Goal: Information Seeking & Learning: Learn about a topic

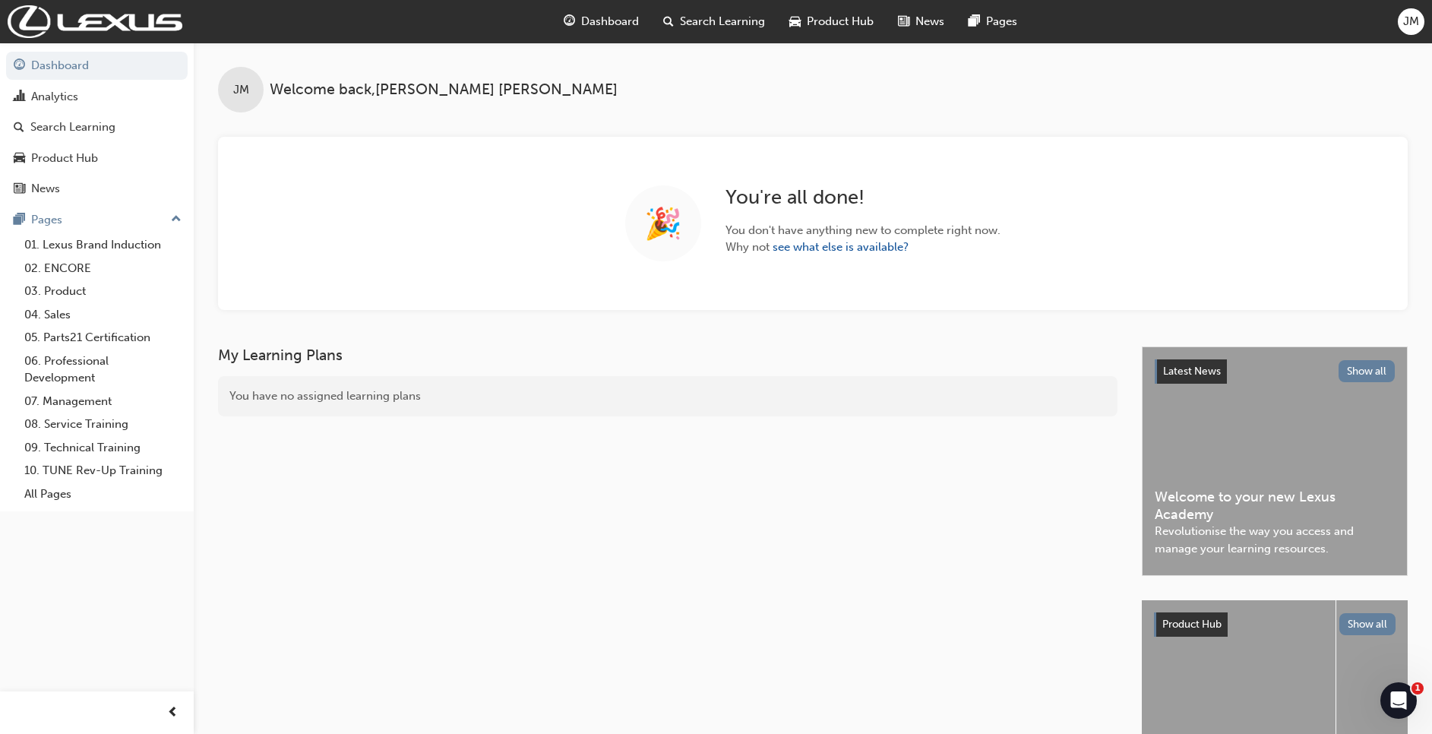
click at [715, 32] on div "Search Learning" at bounding box center [714, 21] width 126 height 31
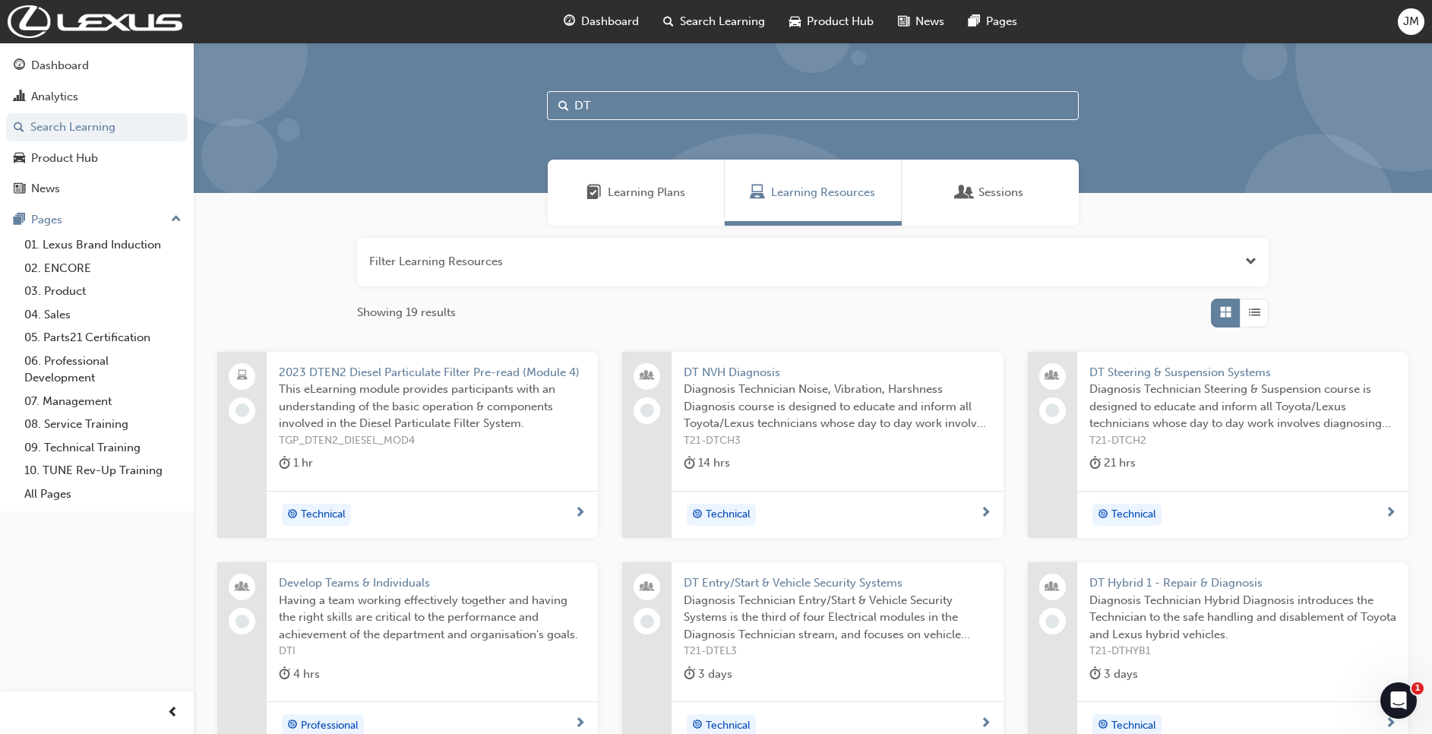
click at [771, 409] on span "Diagnosis Technician Noise, Vibration, Harshness Diagnosis course is designed t…" at bounding box center [837, 407] width 307 height 52
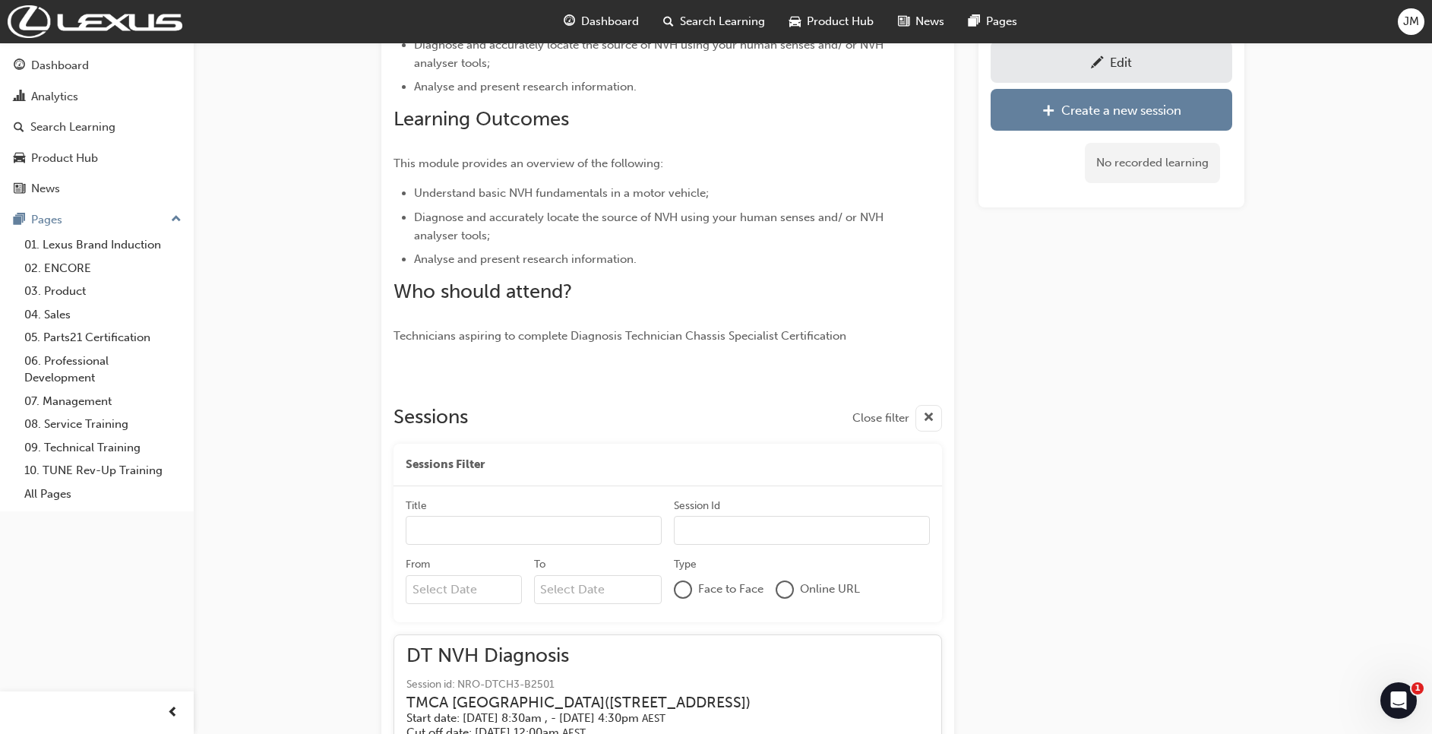
scroll to position [270, 0]
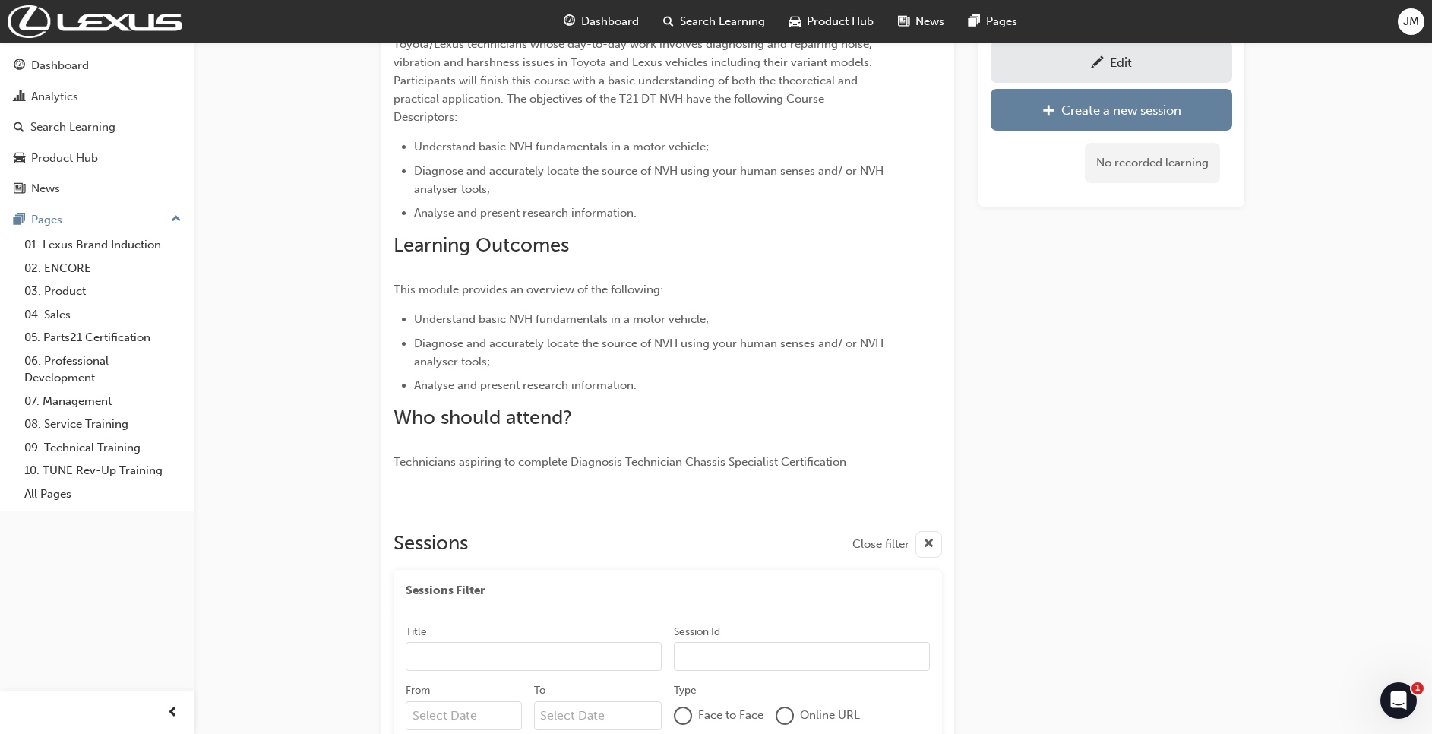
click at [713, 21] on span "Search Learning" at bounding box center [722, 21] width 85 height 17
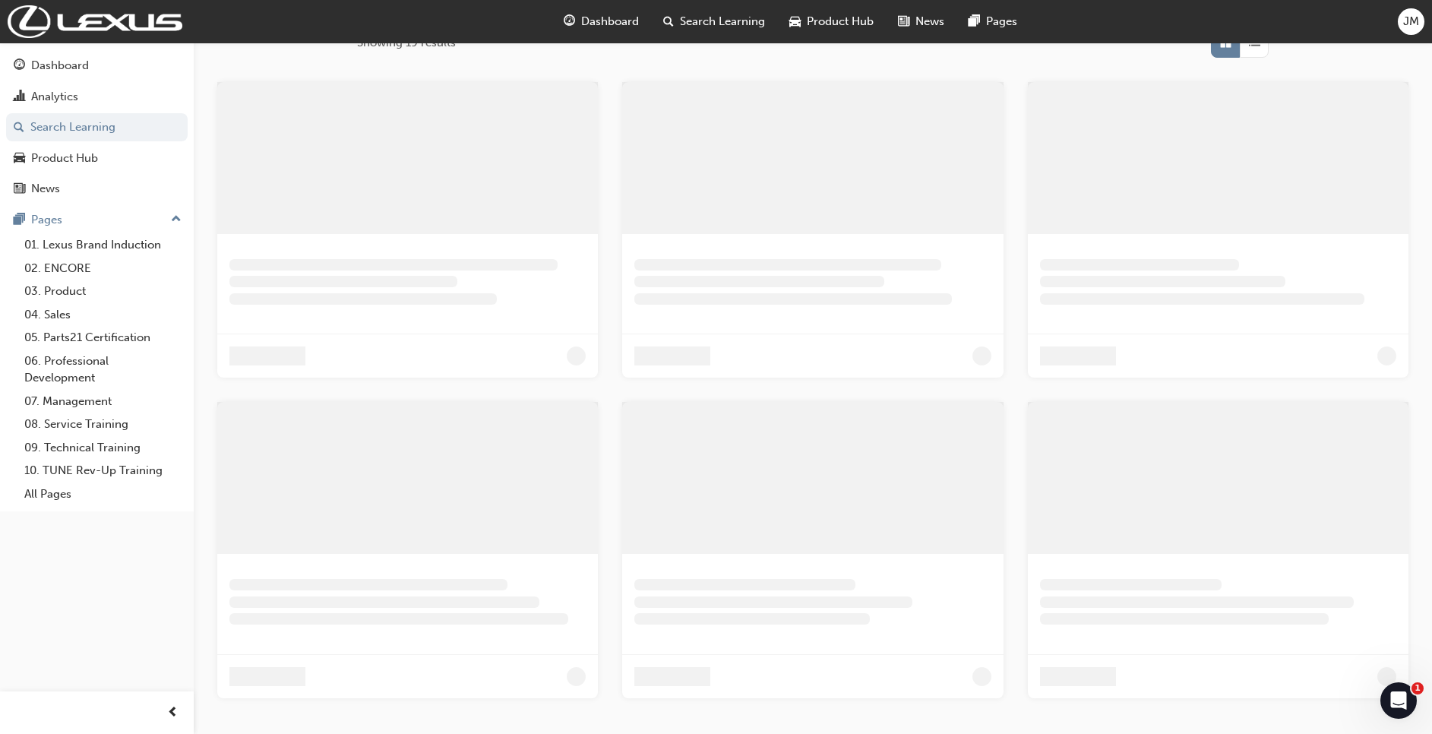
scroll to position [201, 0]
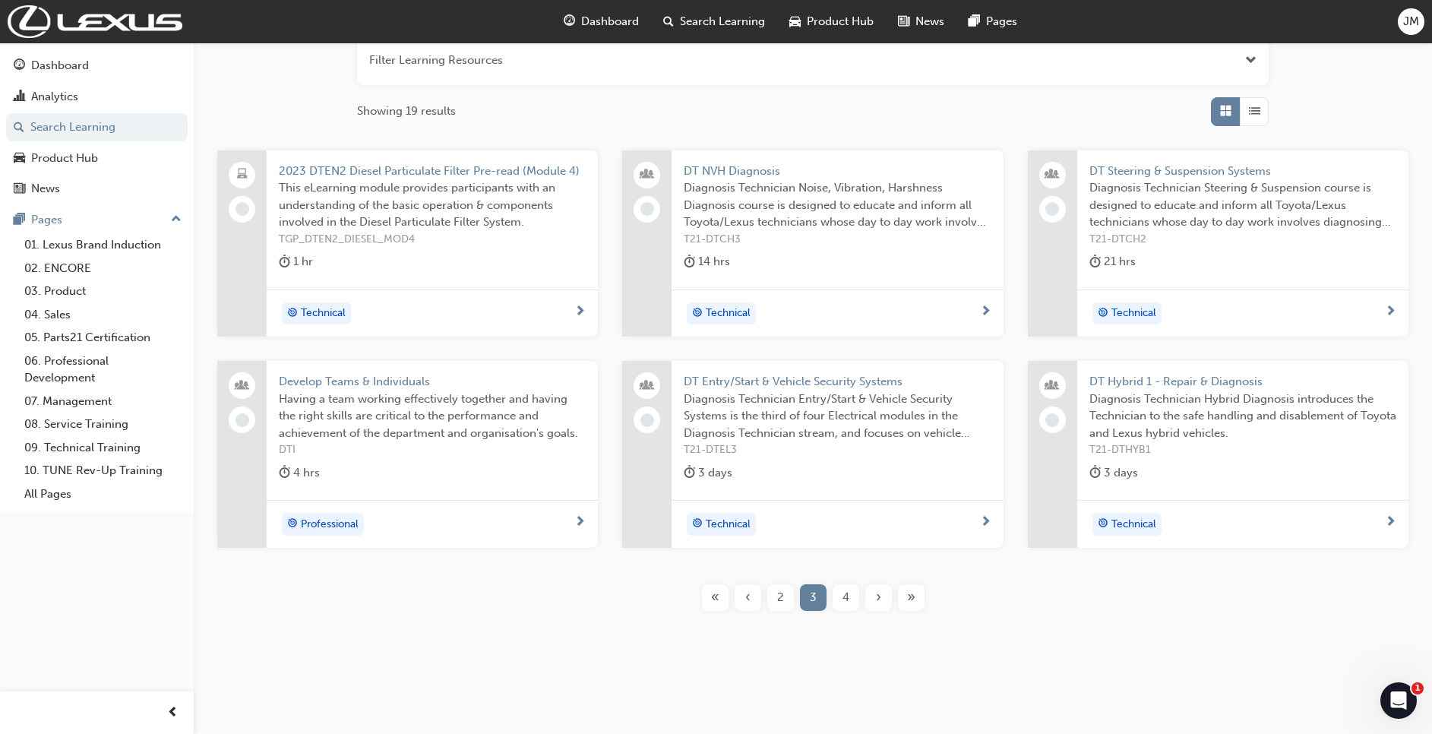
click at [844, 603] on span "4" at bounding box center [846, 597] width 7 height 17
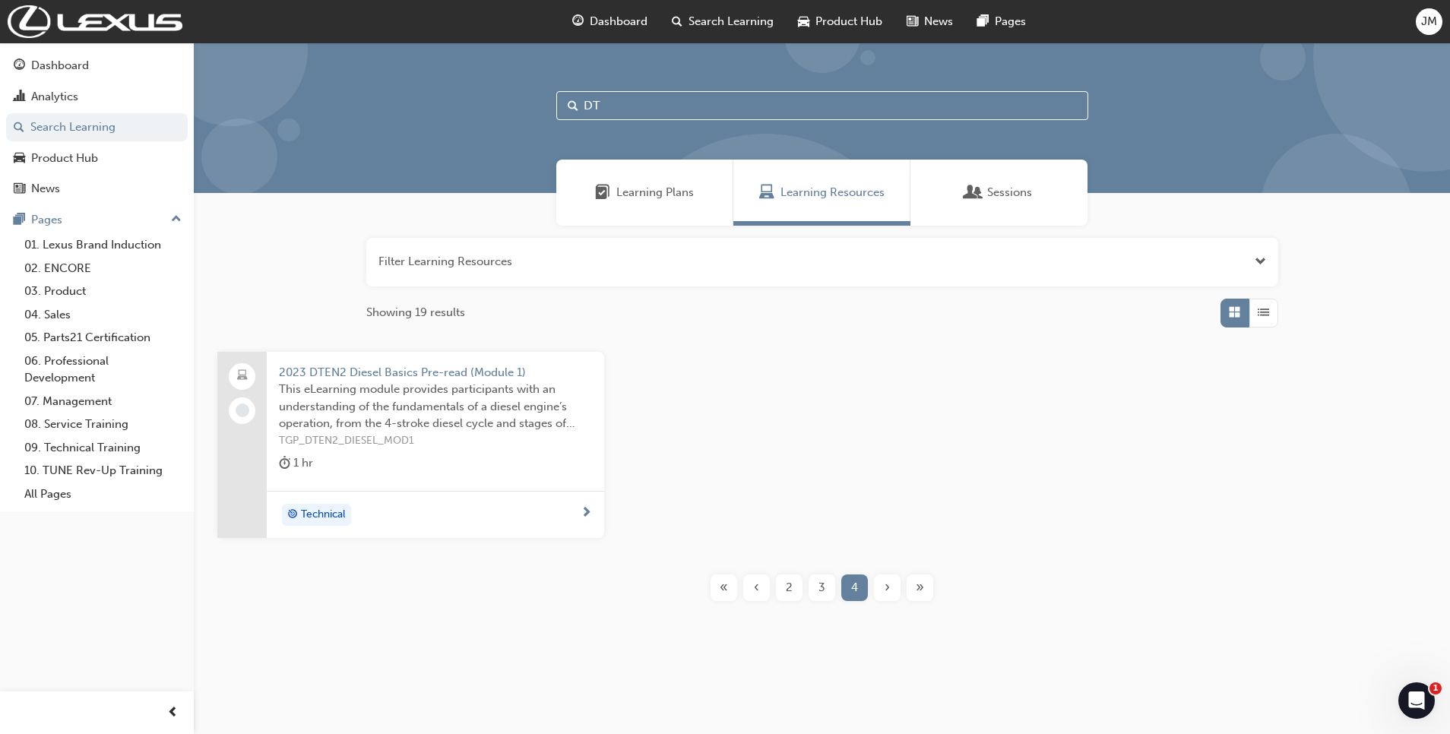
click at [792, 592] on span "2" at bounding box center [789, 587] width 7 height 17
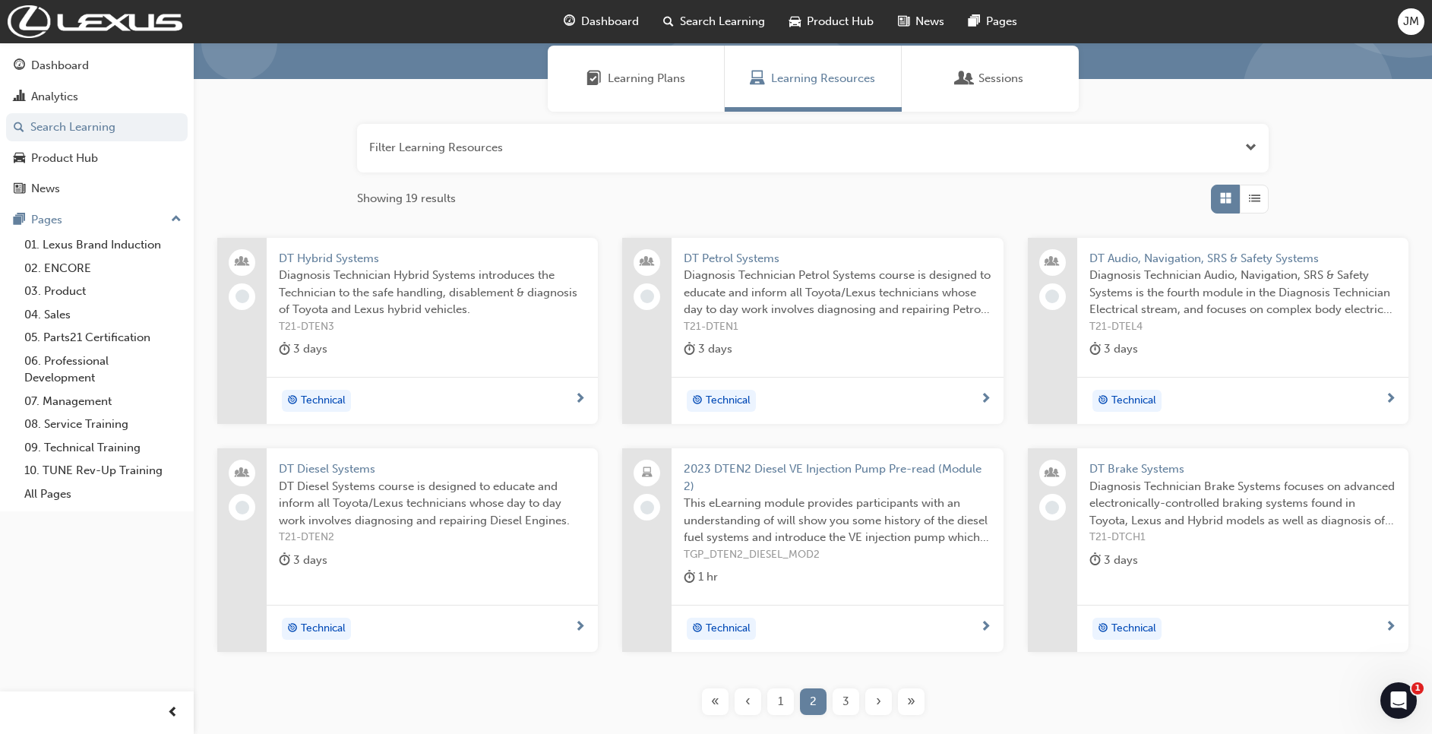
scroll to position [218, 0]
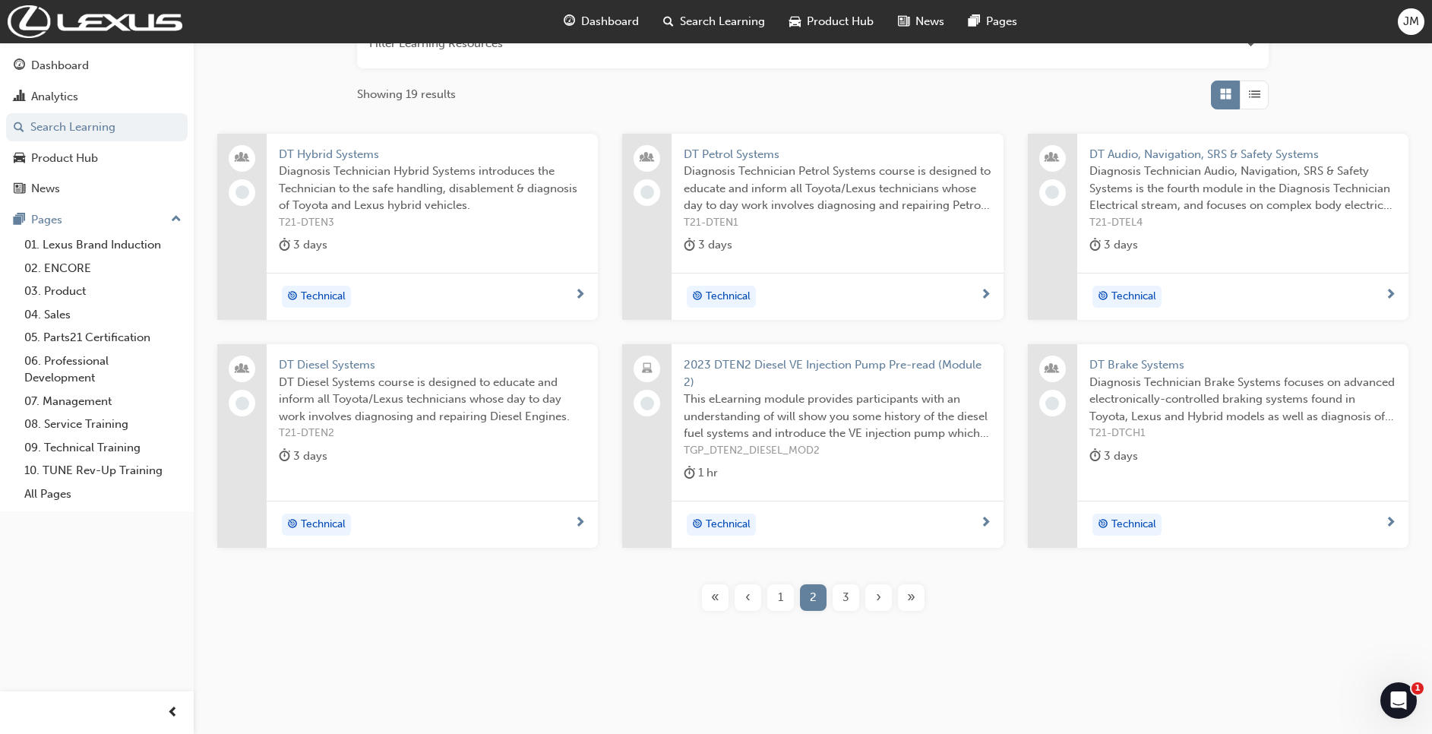
click at [780, 599] on span "1" at bounding box center [780, 597] width 5 height 17
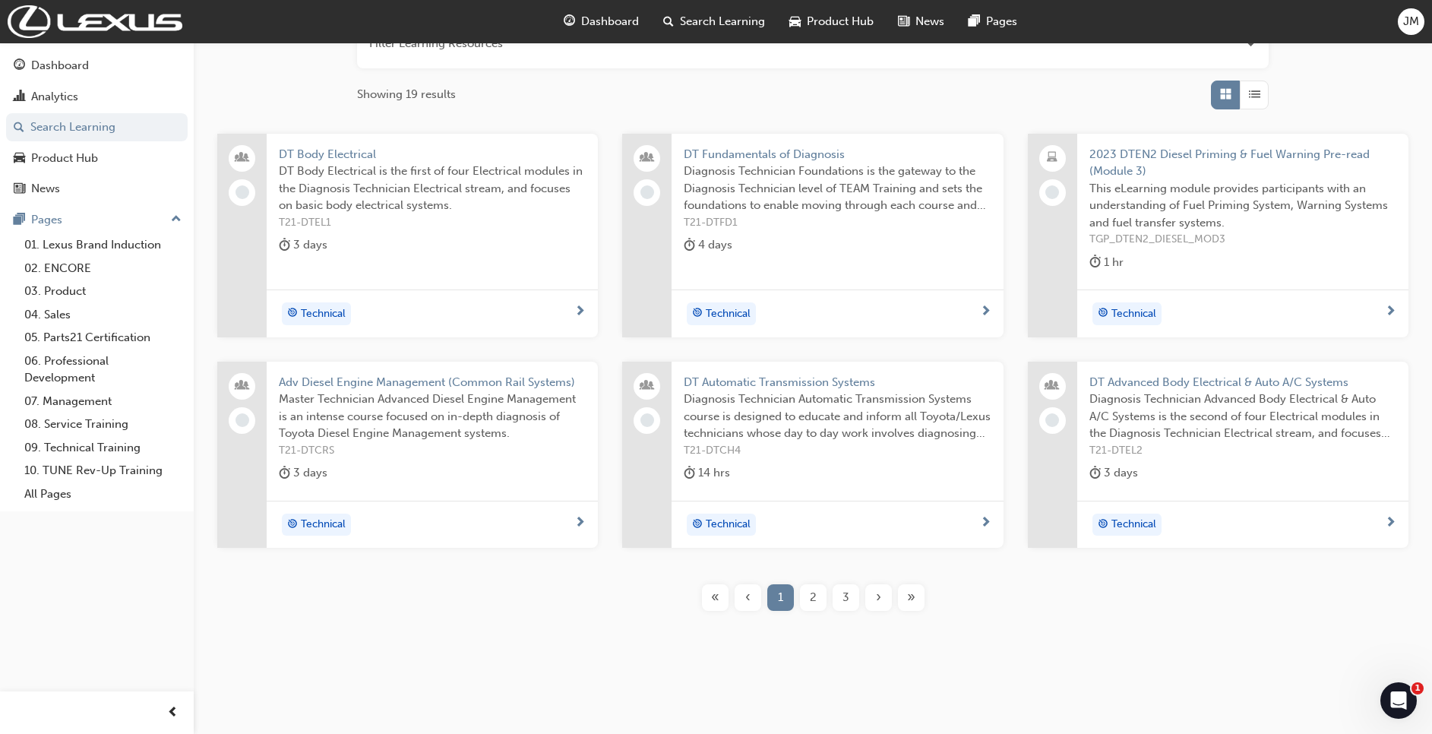
click at [888, 431] on span "Diagnosis Technician Automatic Transmission Systems course is designed to educa…" at bounding box center [837, 417] width 307 height 52
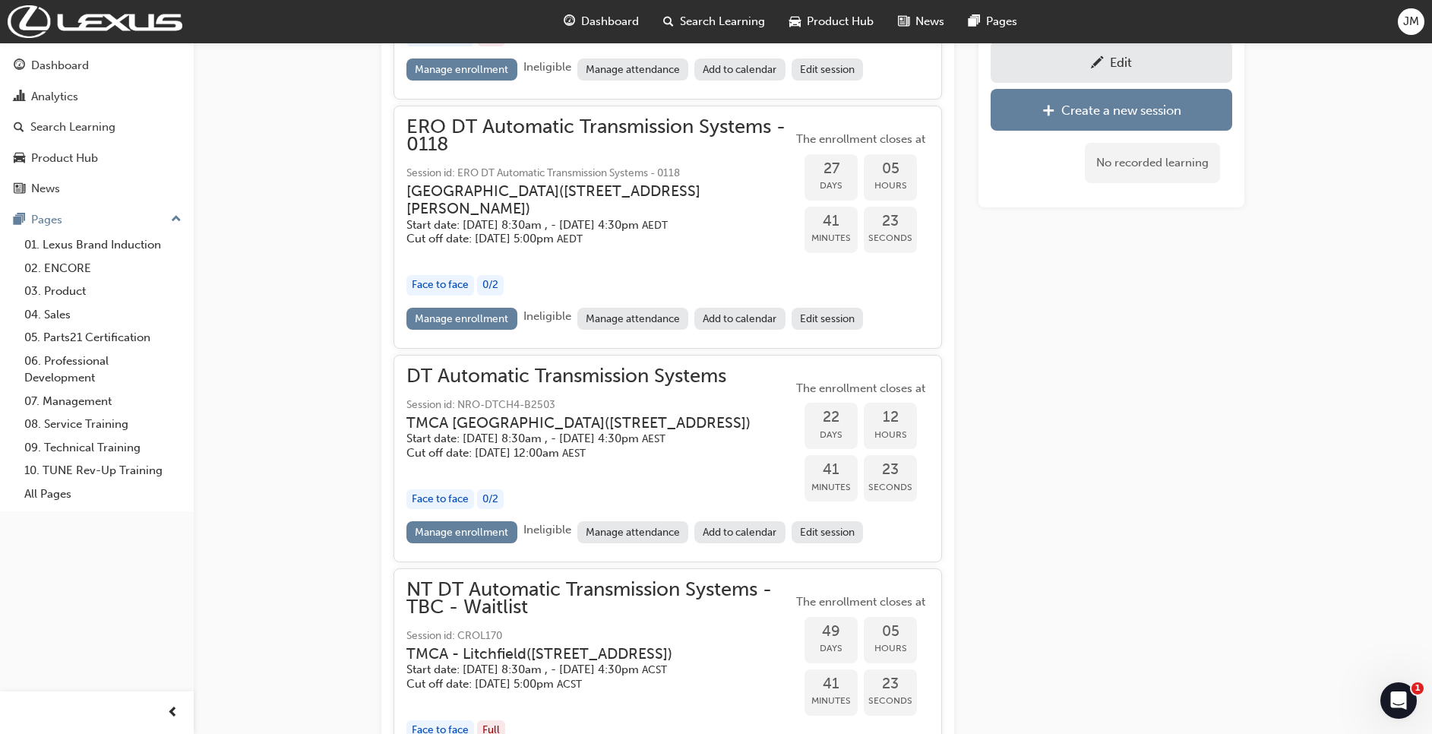
scroll to position [1901, 0]
